Goal: Obtain resource: Download file/media

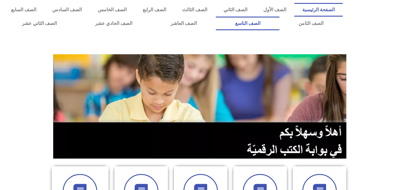
click at [216, 17] on link "الصف التاسع" at bounding box center [248, 24] width 64 height 14
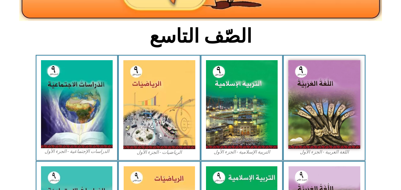
scroll to position [134, 0]
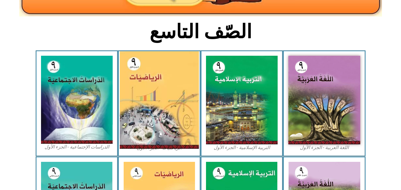
click at [177, 119] on img at bounding box center [159, 100] width 79 height 98
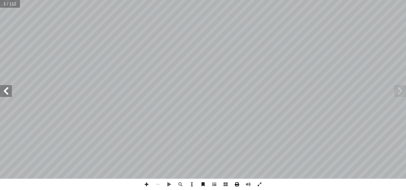
click at [234, 186] on span at bounding box center [236, 184] width 11 height 11
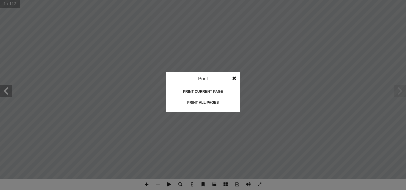
click at [198, 100] on div "Print all pages" at bounding box center [202, 103] width 59 height 10
